Goal: Information Seeking & Learning: Learn about a topic

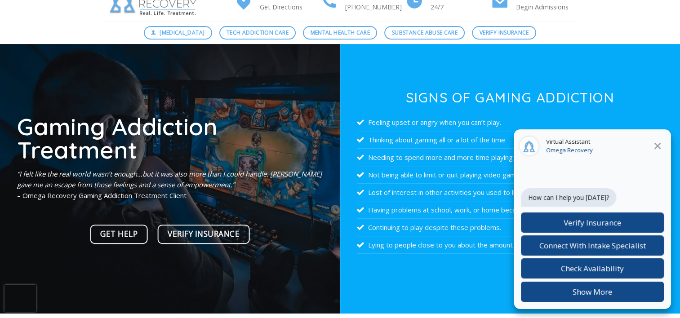
scroll to position [90, 0]
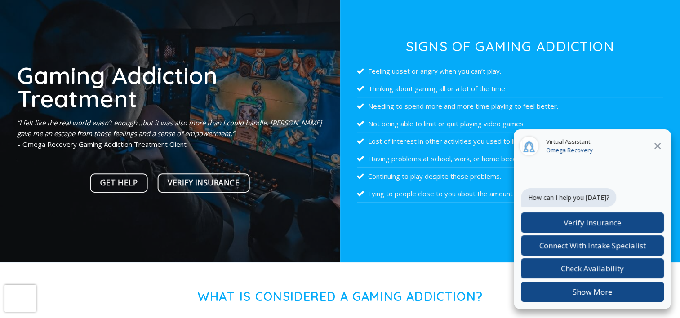
click at [658, 150] on icon "Close" at bounding box center [657, 146] width 11 height 11
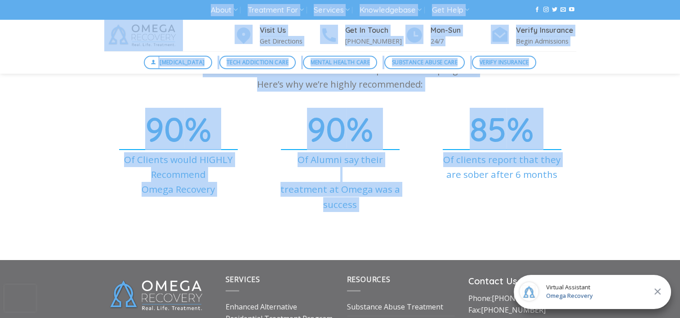
scroll to position [3191, 0]
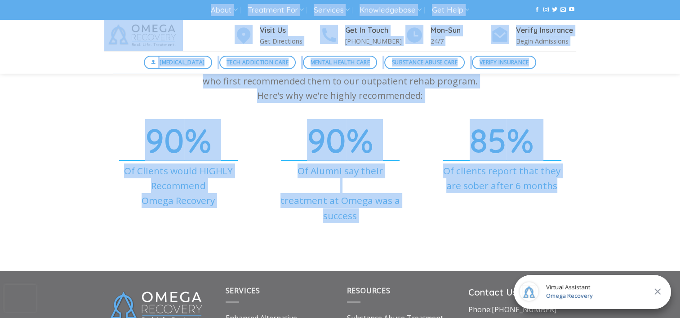
drag, startPoint x: 7, startPoint y: 14, endPoint x: 661, endPoint y: 183, distance: 675.8
copy div "About About Omega Recovery Meet Dr. Kardaras Meet Our Staff In The News Dr. Kar…"
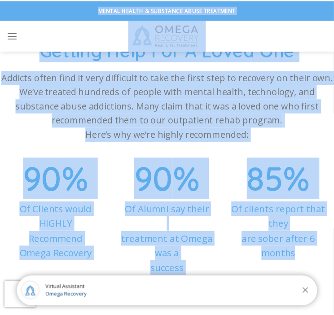
scroll to position [3720, 0]
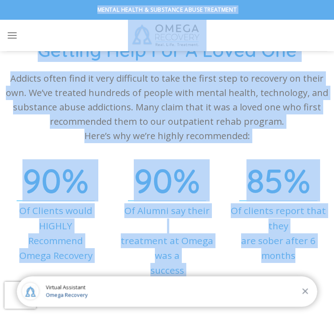
click at [97, 265] on div "90 % Of Clients would HIGHLY Recommend Omega Recovery" at bounding box center [55, 241] width 111 height 127
click at [106, 244] on div "90 % Of Clients would HIGHLY Recommend Omega Recovery" at bounding box center [55, 241] width 111 height 127
click at [289, 160] on span "%" at bounding box center [297, 181] width 27 height 42
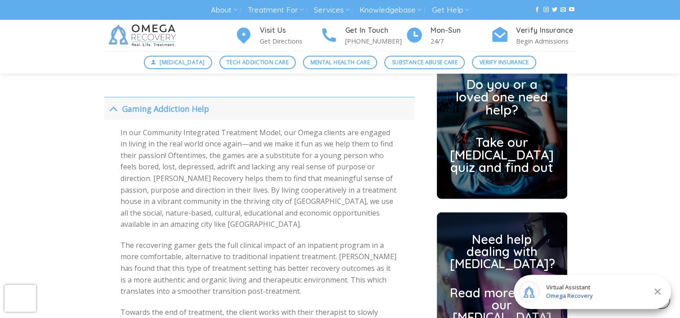
scroll to position [2157, 0]
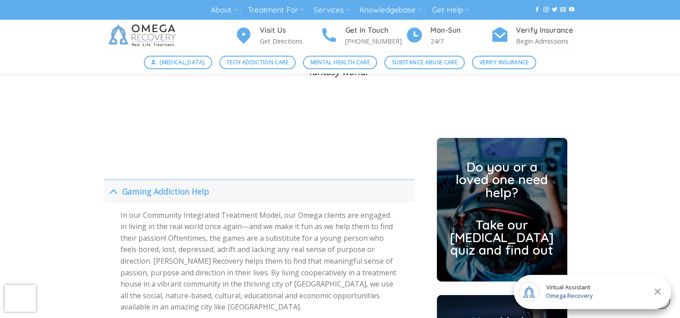
click at [502, 204] on h2 at bounding box center [502, 210] width 104 height 13
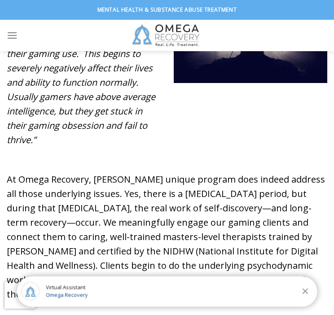
scroll to position [629, 0]
